Goal: Information Seeking & Learning: Learn about a topic

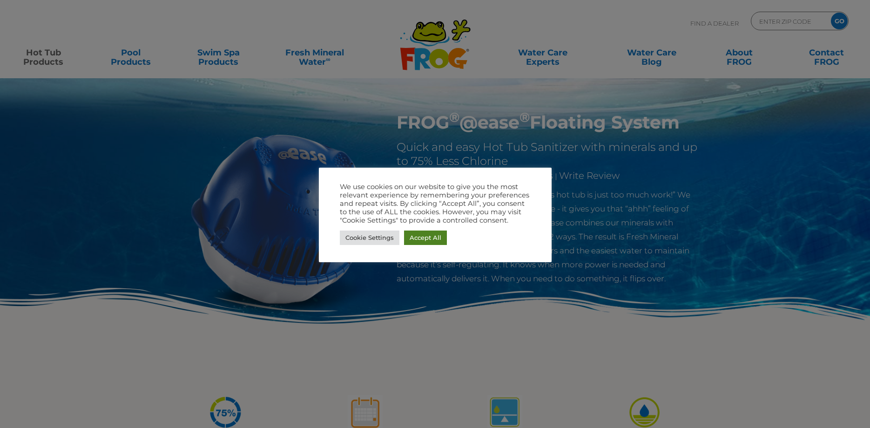
drag, startPoint x: 423, startPoint y: 234, endPoint x: 557, endPoint y: 220, distance: 134.3
click at [423, 235] on link "Accept All" at bounding box center [425, 237] width 43 height 14
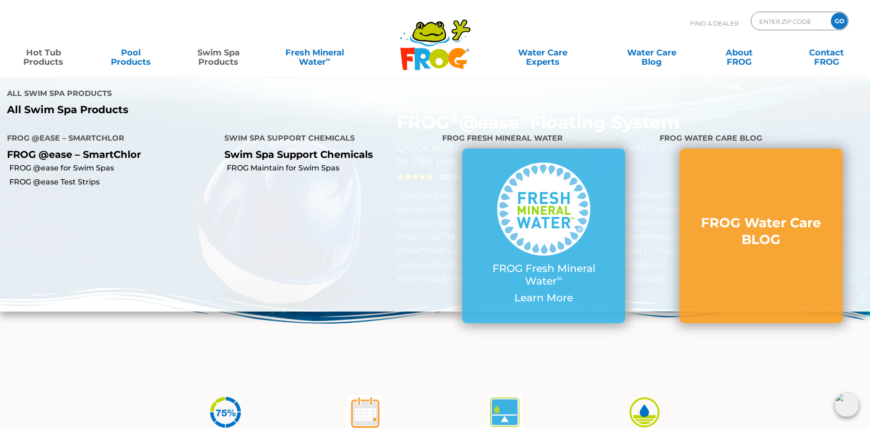
click at [227, 59] on link "Swim Spa Products" at bounding box center [218, 52] width 68 height 19
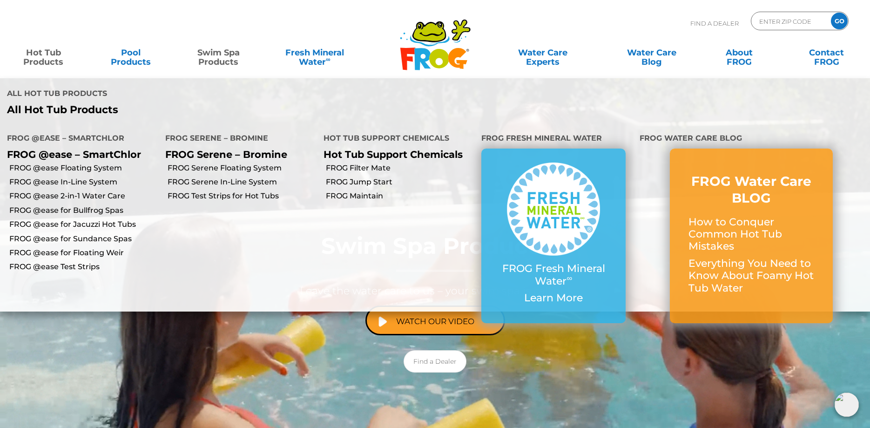
click at [41, 58] on link "Hot Tub Products" at bounding box center [43, 52] width 68 height 19
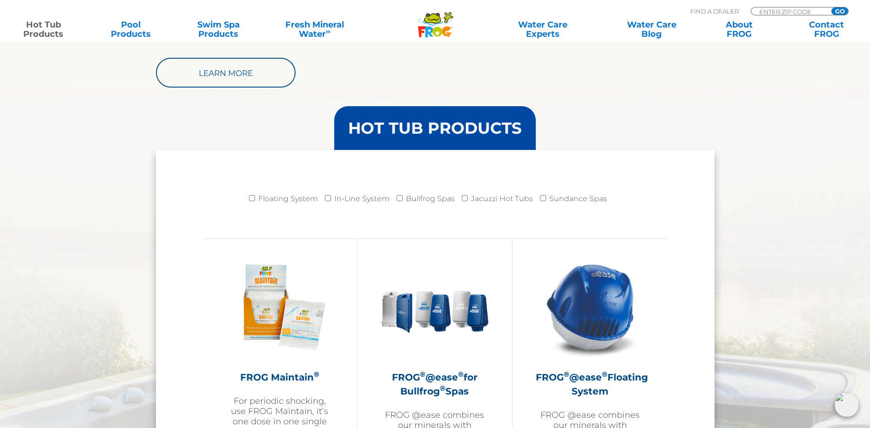
scroll to position [854, 0]
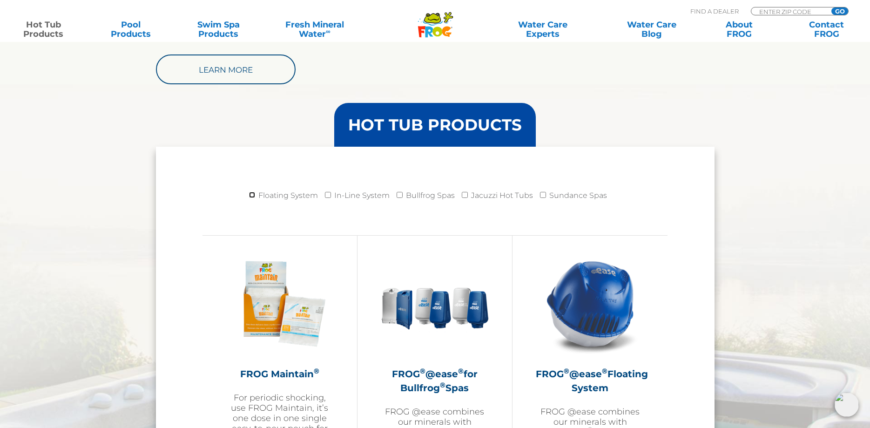
click at [255, 197] on input "Floating System" at bounding box center [252, 195] width 6 height 6
checkbox input "true"
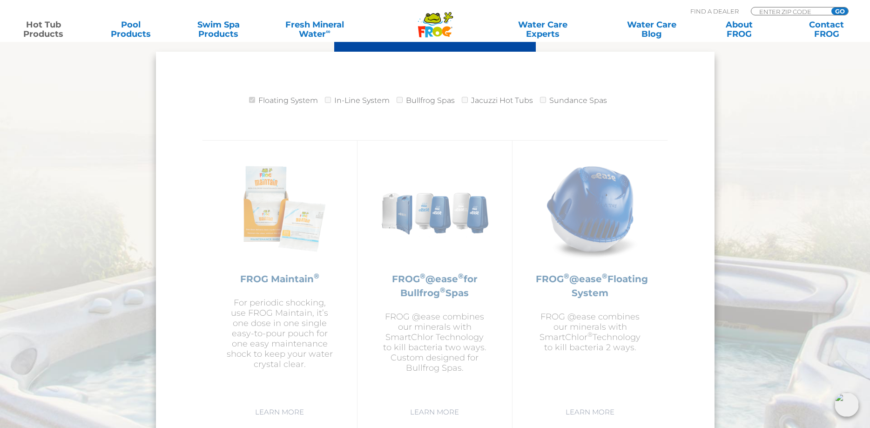
scroll to position [997, 0]
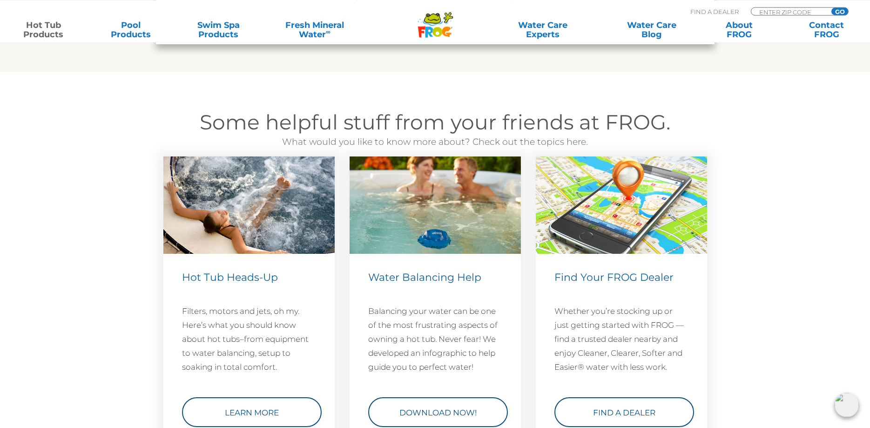
scroll to position [2658, 0]
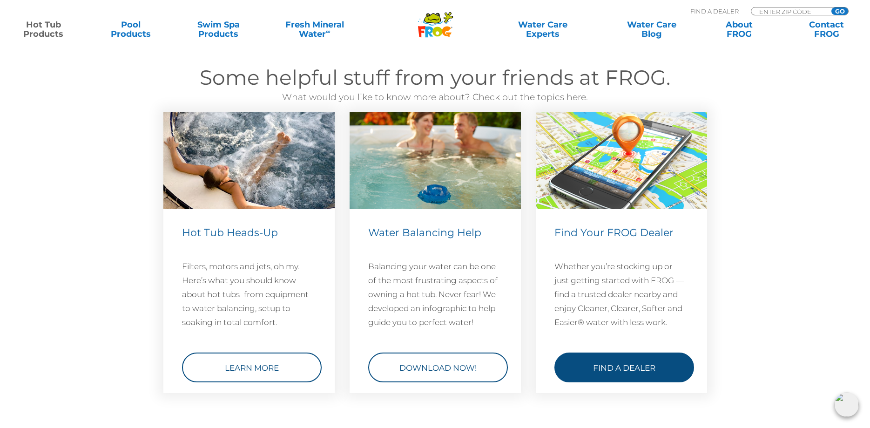
click at [615, 373] on link "Find a Dealer" at bounding box center [624, 367] width 140 height 30
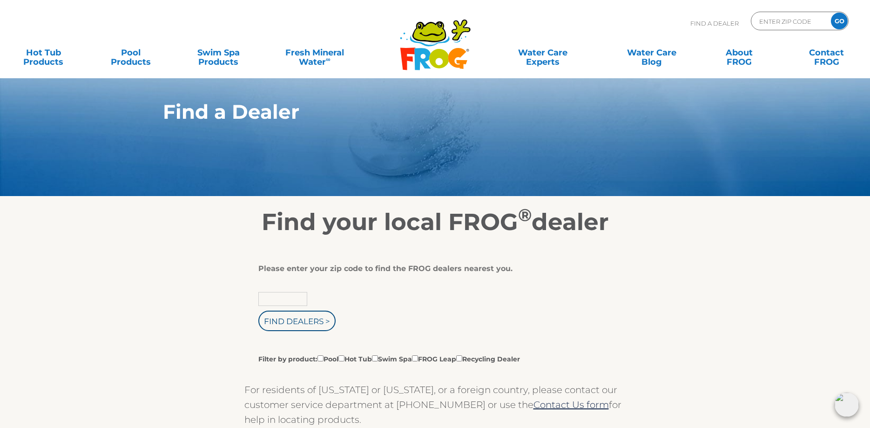
click at [281, 299] on input "text" at bounding box center [282, 299] width 49 height 14
type input "30097"
click at [344, 360] on input "Filter by product: Pool Hot Tub Swim Spa FROG Leap Recycling Dealer" at bounding box center [341, 358] width 6 height 6
checkbox input "true"
click at [300, 324] on input "Find Dealers >" at bounding box center [296, 320] width 77 height 20
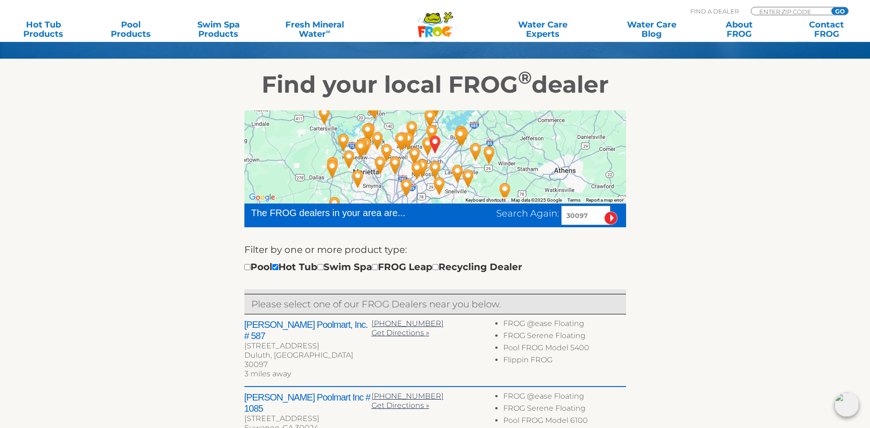
scroll to position [47, 0]
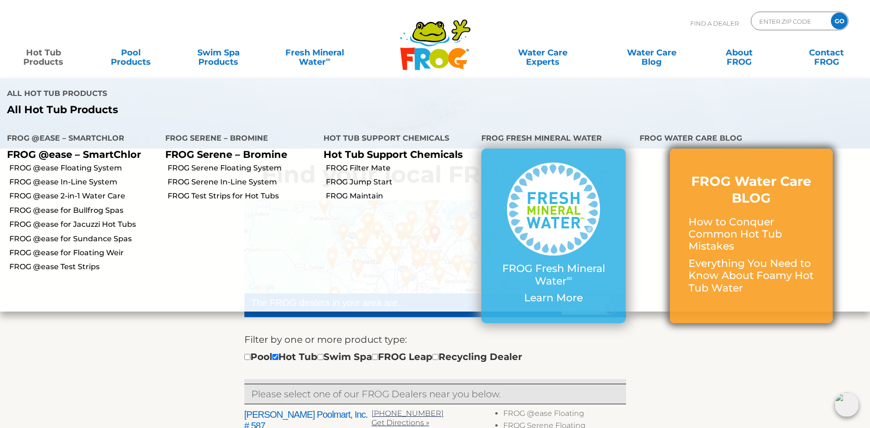
click at [733, 218] on p "How to Conquer Common Hot Tub Mistakes" at bounding box center [751, 234] width 126 height 37
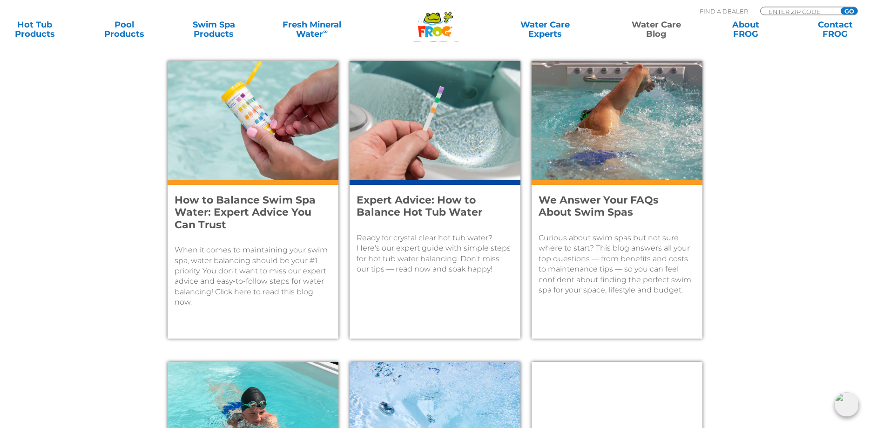
scroll to position [380, 0]
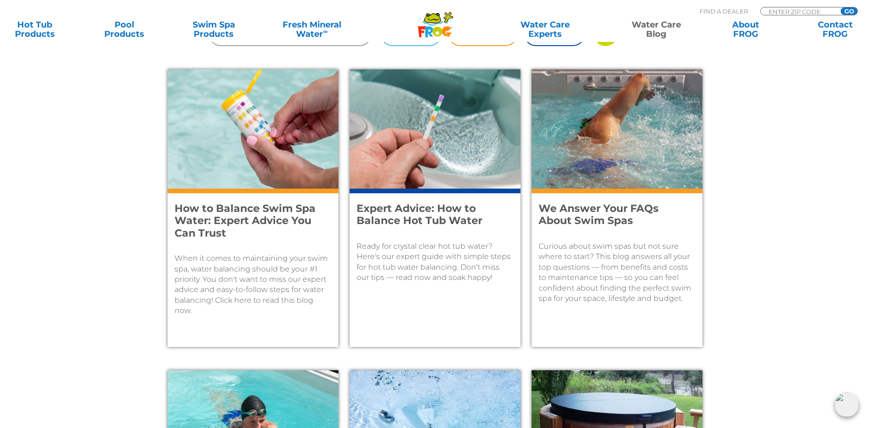
click at [424, 269] on p "Ready for crystal clear hot tub water? Here's our expert guide with simple step…" at bounding box center [434, 262] width 157 height 42
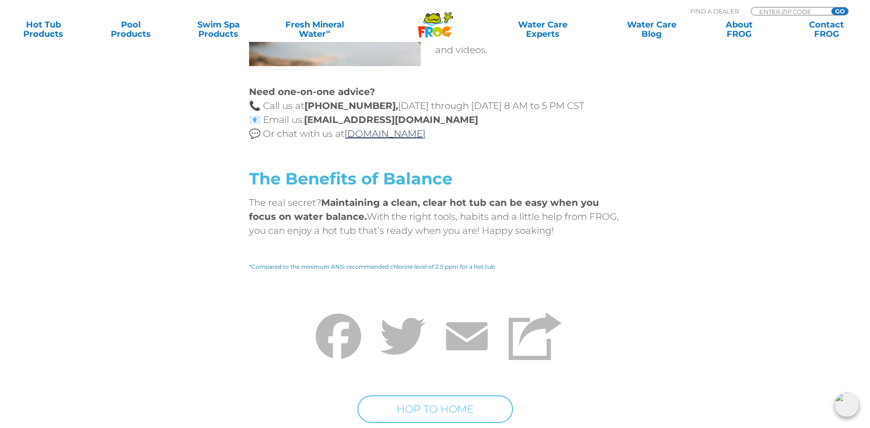
scroll to position [3821, 0]
